Goal: Browse casually: Explore the website without a specific task or goal

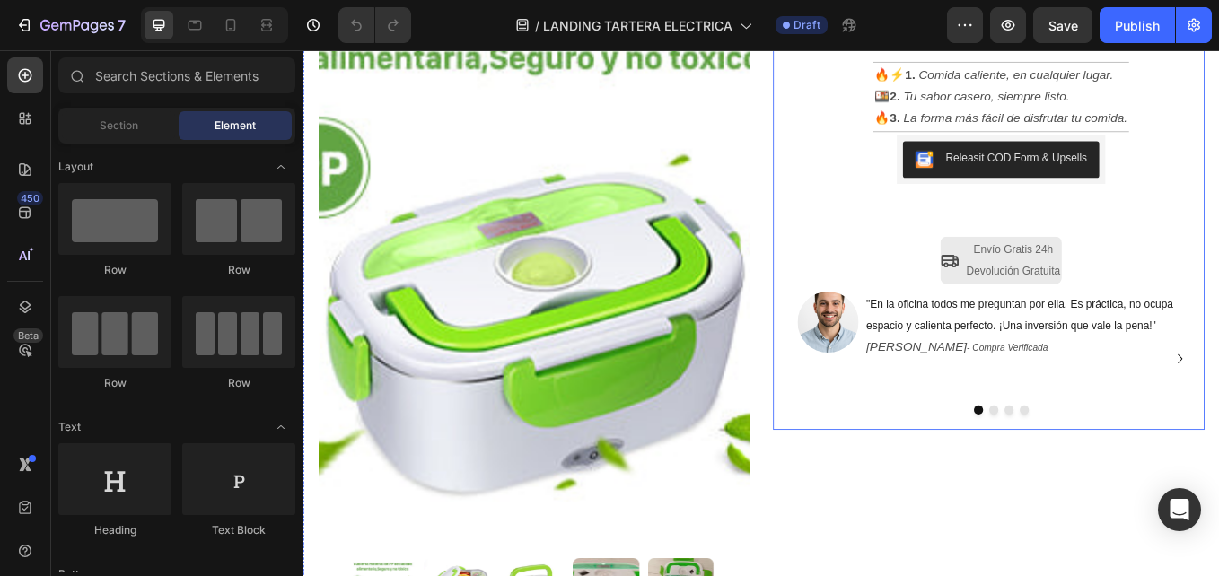
scroll to position [90, 0]
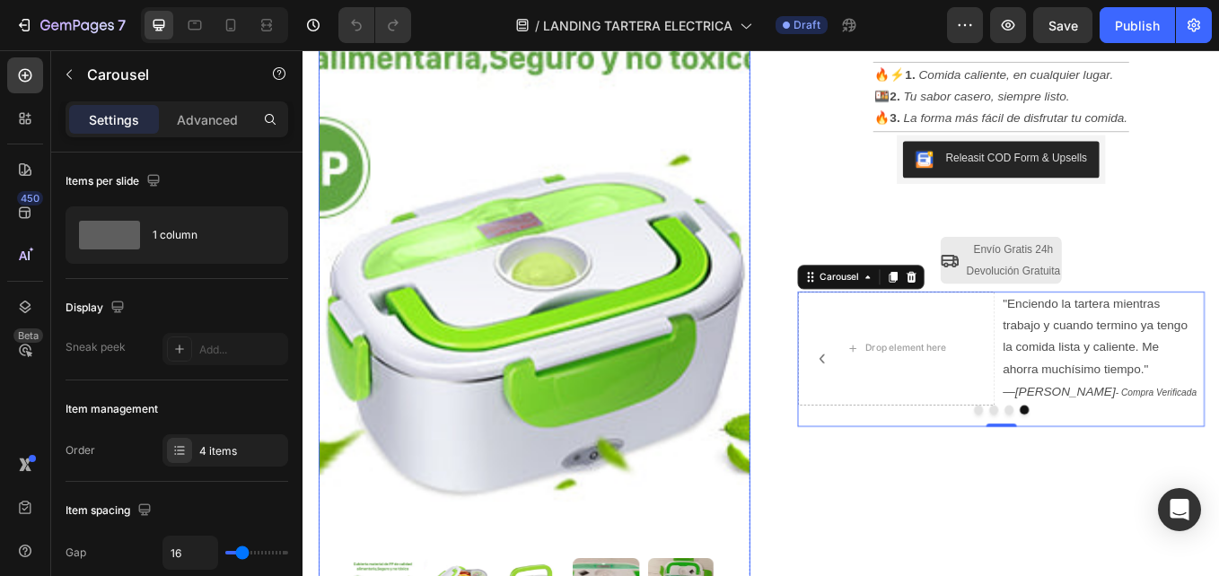
scroll to position [269, 0]
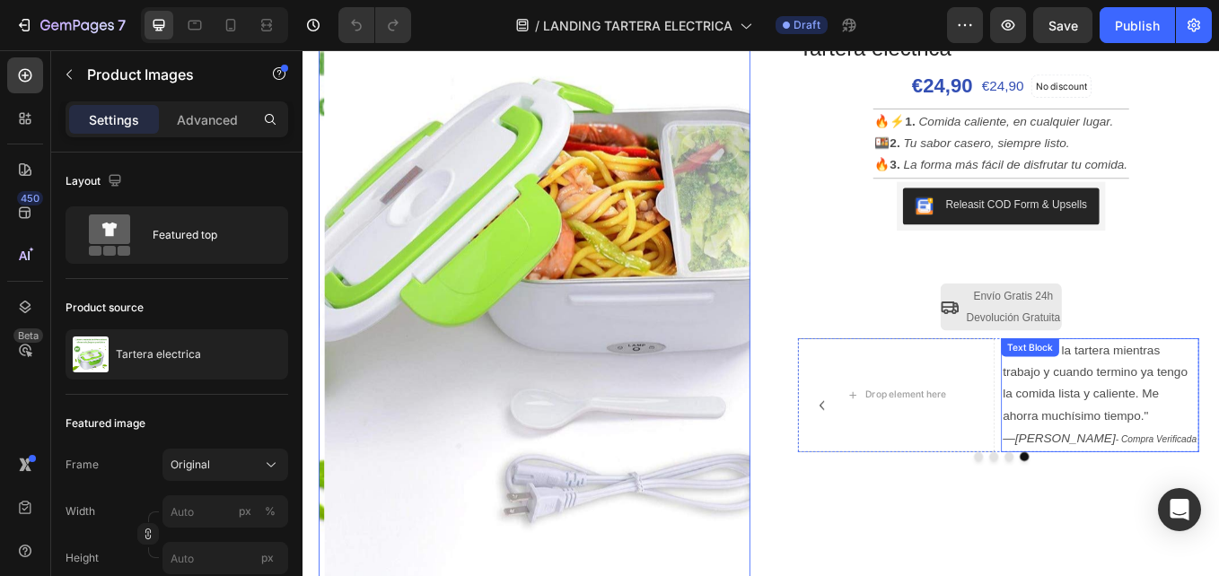
scroll to position [90, 0]
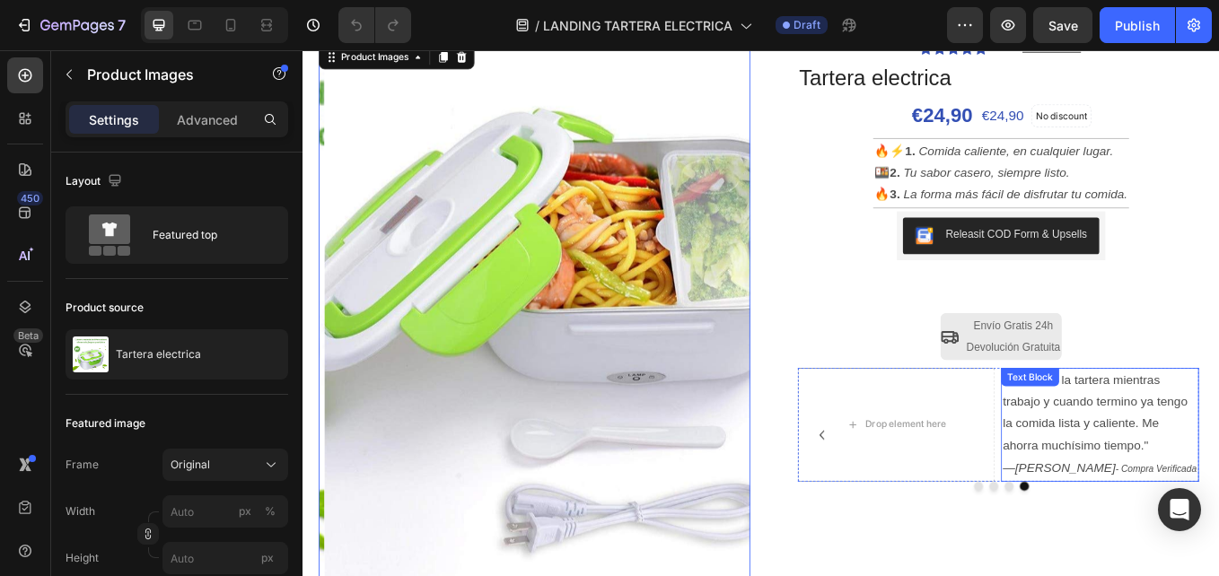
click at [1147, 434] on div "Text Block" at bounding box center [1157, 435] width 61 height 16
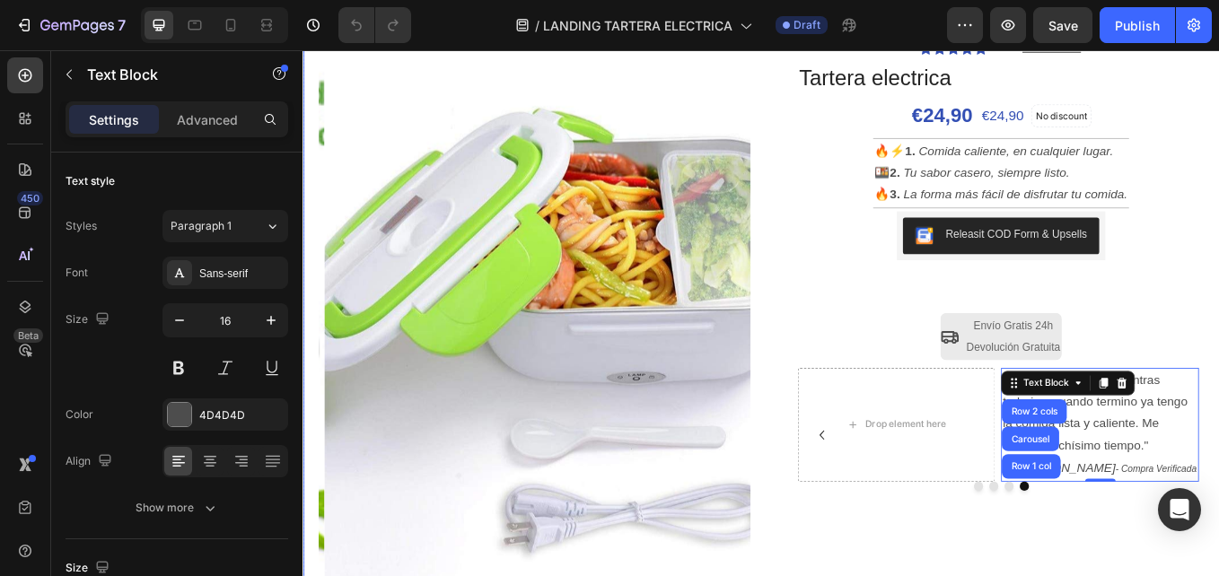
click at [924, 576] on div "Icon Icon Icon Icon Icon Icon List 4.6/5 364 Reseñas Text Block Row Tartera ele…" at bounding box center [1108, 427] width 507 height 775
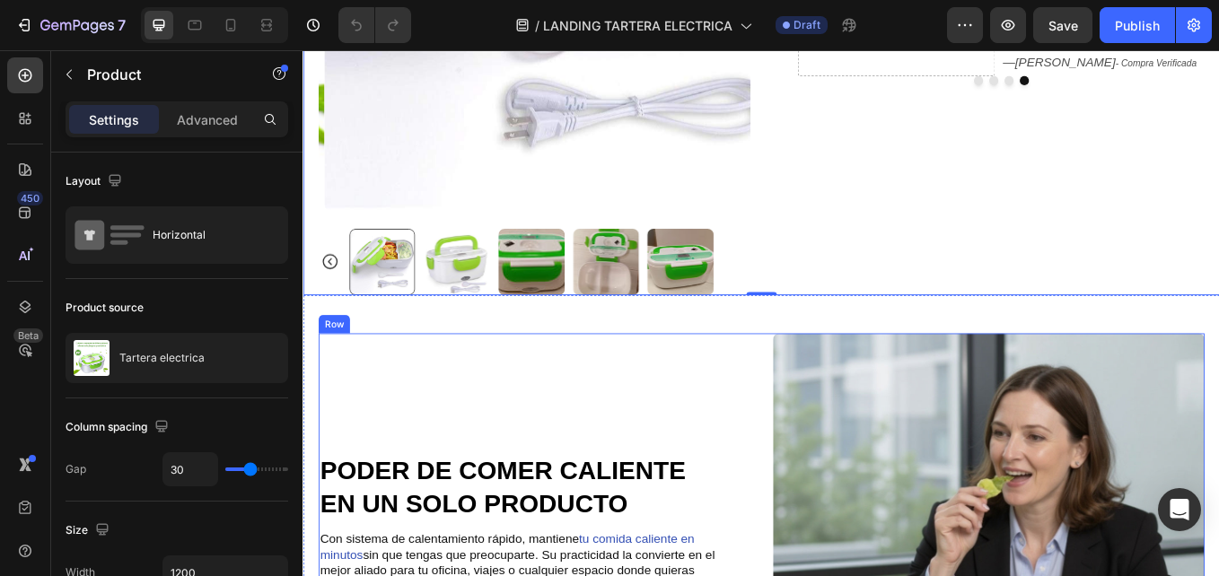
scroll to position [449, 0]
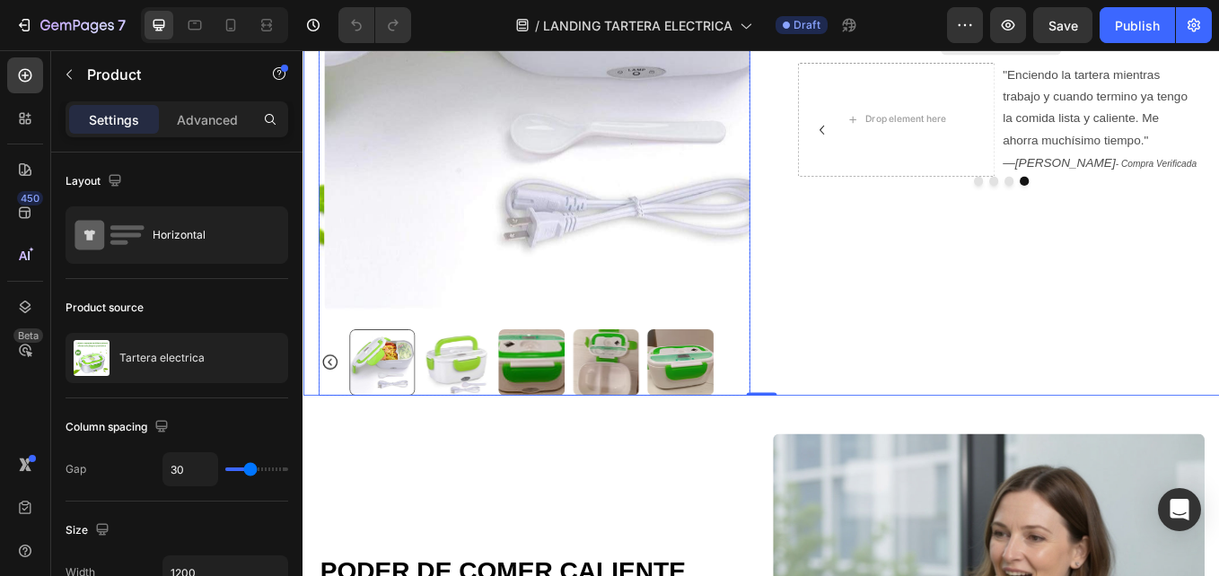
click at [496, 404] on img at bounding box center [483, 417] width 78 height 78
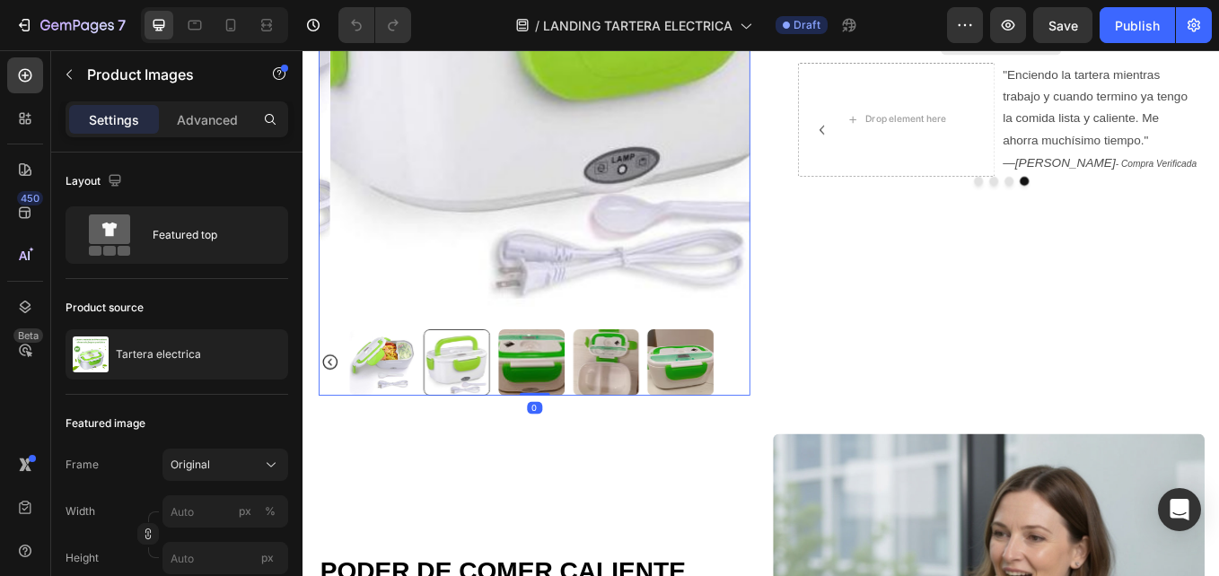
click at [567, 410] on div at bounding box center [573, 417] width 435 height 78
click at [663, 409] on img at bounding box center [659, 417] width 78 height 78
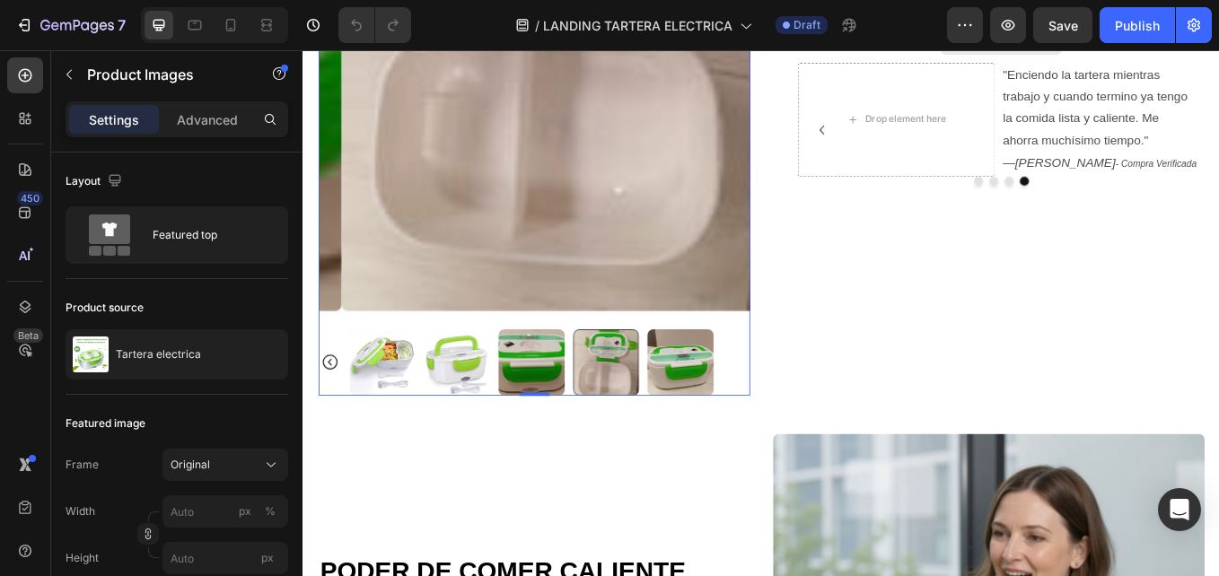
click at [740, 408] on img at bounding box center [747, 417] width 78 height 78
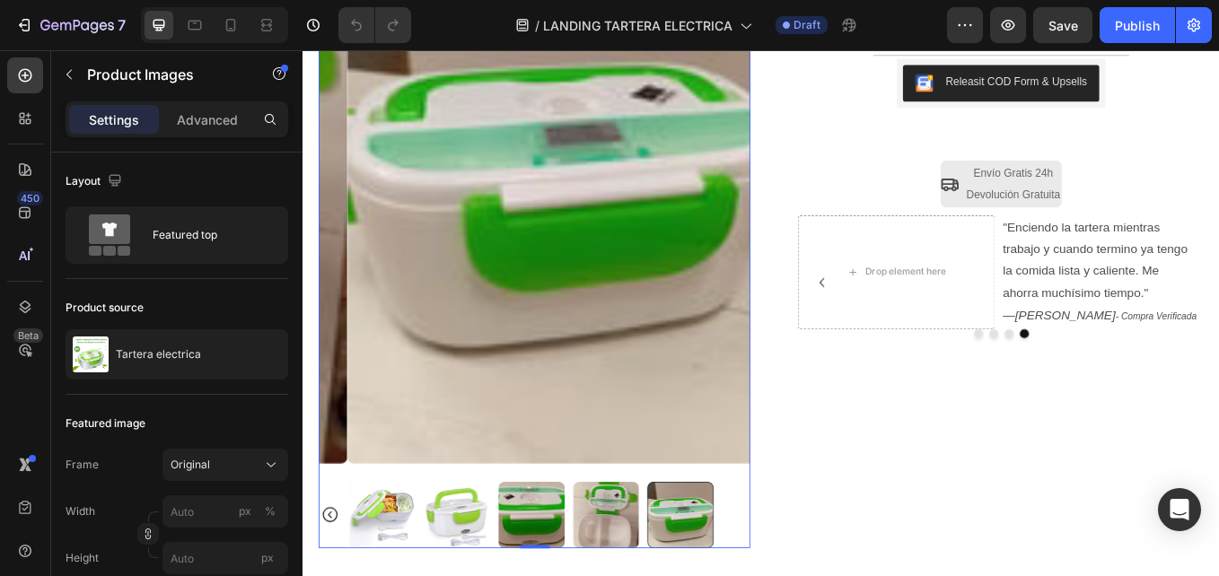
scroll to position [359, 0]
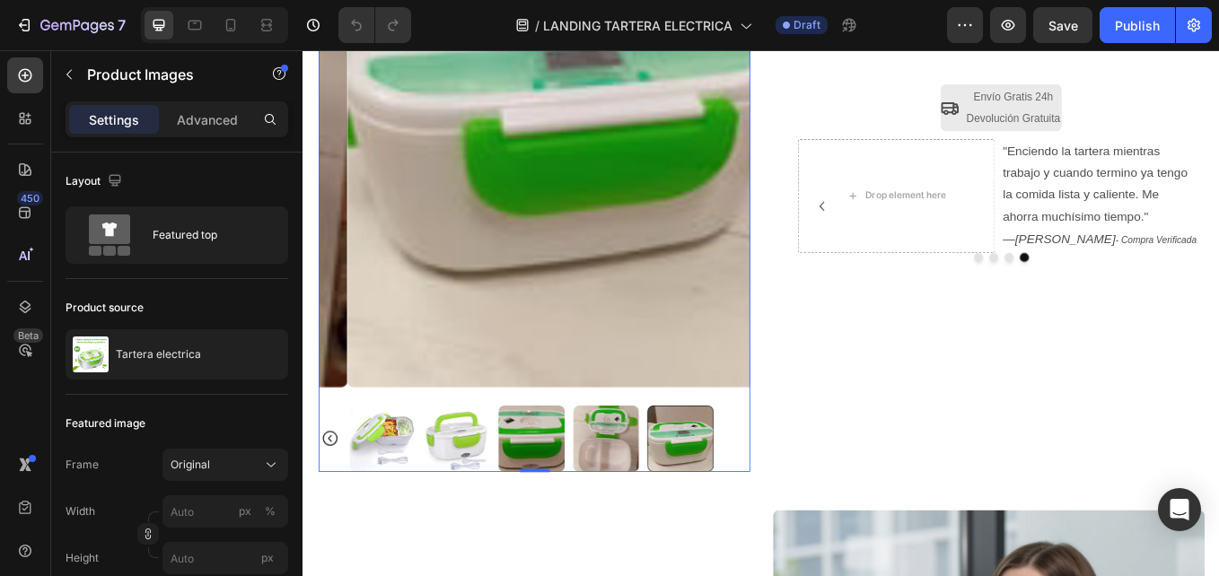
click at [676, 485] on img at bounding box center [659, 507] width 78 height 78
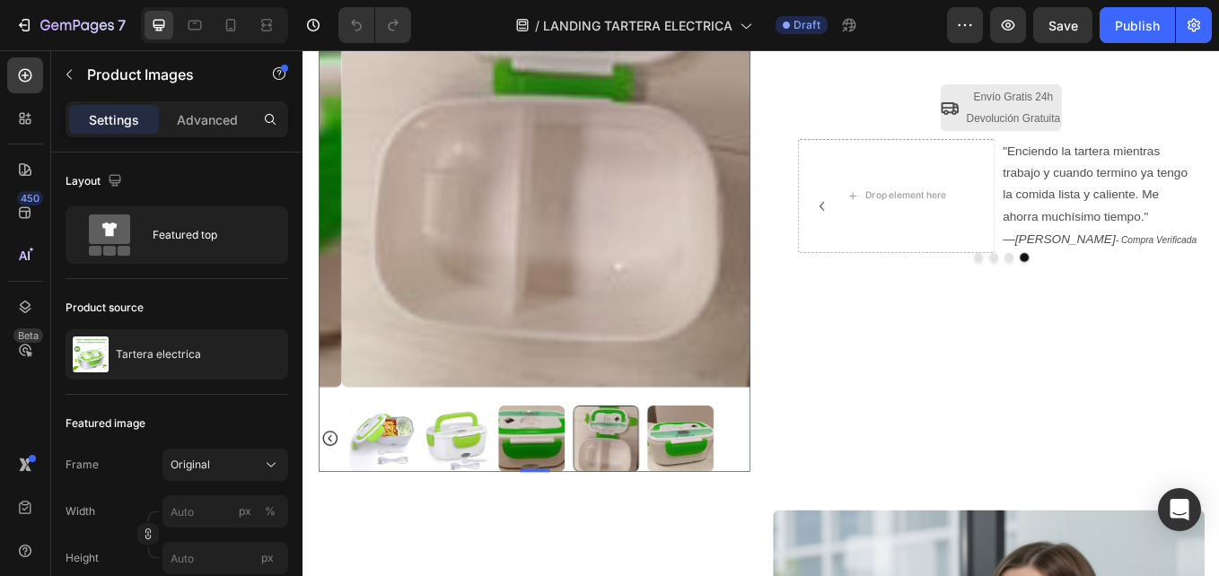
click at [570, 506] on img at bounding box center [571, 507] width 78 height 78
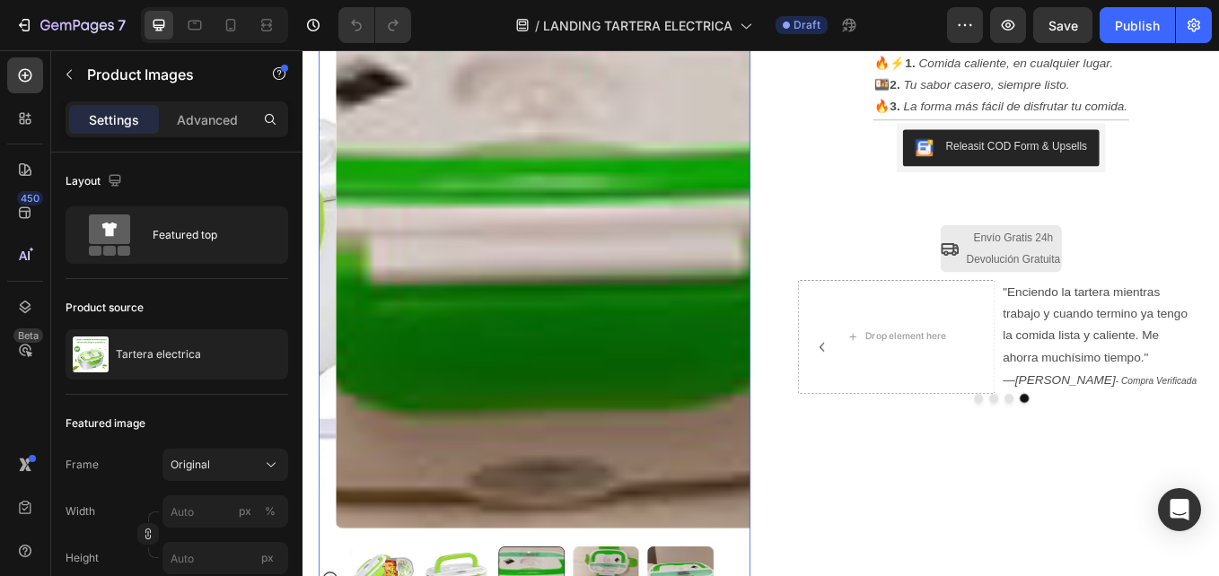
scroll to position [449, 0]
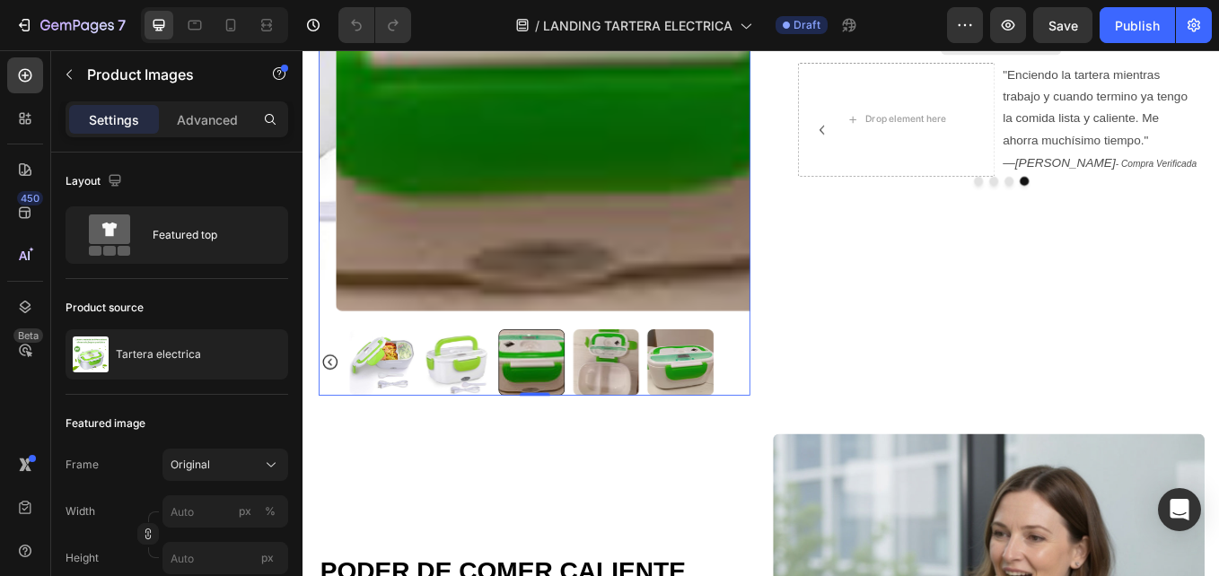
click at [503, 408] on img at bounding box center [483, 417] width 78 height 78
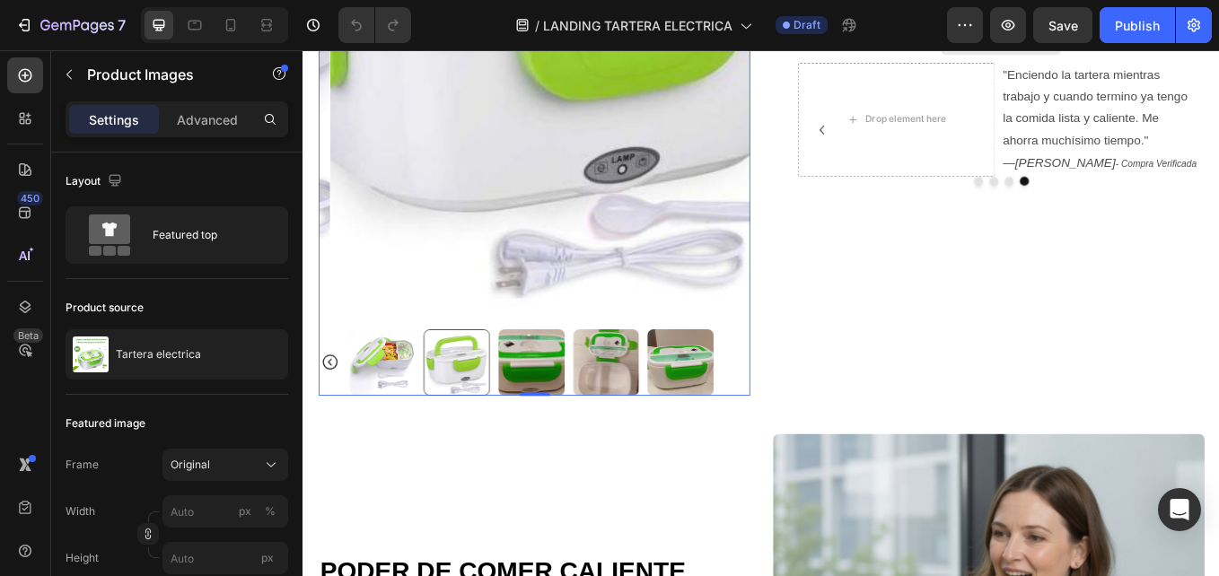
click at [405, 400] on img at bounding box center [395, 417] width 78 height 78
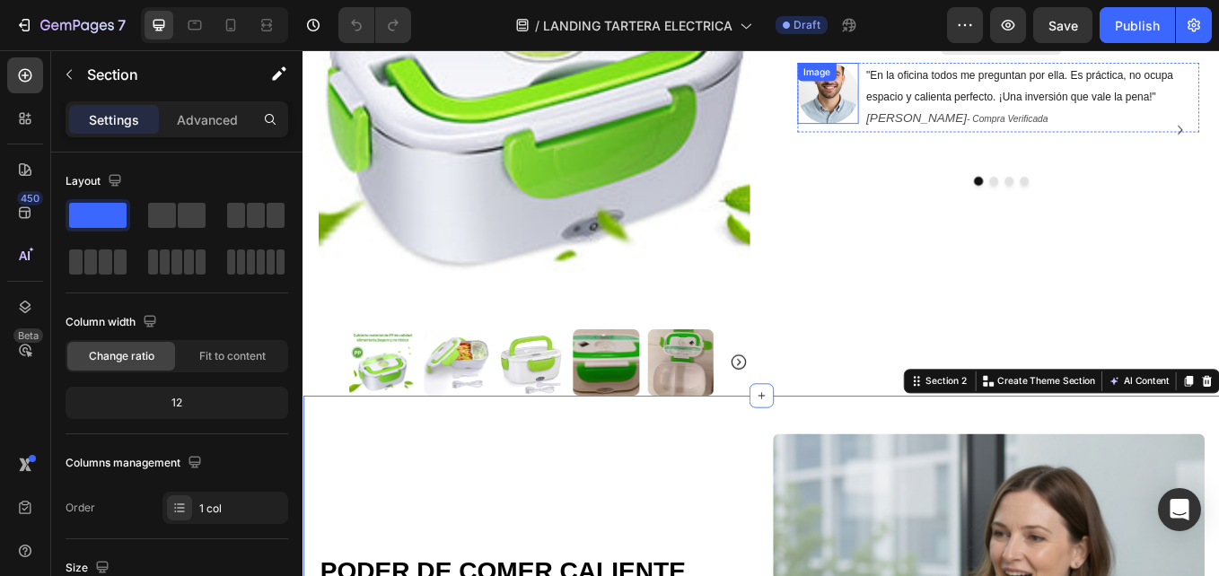
click at [890, 82] on div "Image" at bounding box center [906, 75] width 39 height 16
